Goal: Task Accomplishment & Management: Manage account settings

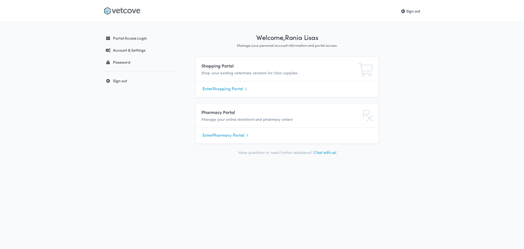
click at [212, 134] on link "Enter Pharmacy Portal" at bounding box center [288, 135] width 170 height 8
drag, startPoint x: 0, startPoint y: 0, endPoint x: 407, endPoint y: 114, distance: 422.9
click at [407, 116] on div "Welcome, Rania Lisas Manage your personal account information and portal access…" at bounding box center [301, 94] width 242 height 127
click at [412, 10] on link "Sign out" at bounding box center [410, 10] width 19 height 5
